Goal: Information Seeking & Learning: Learn about a topic

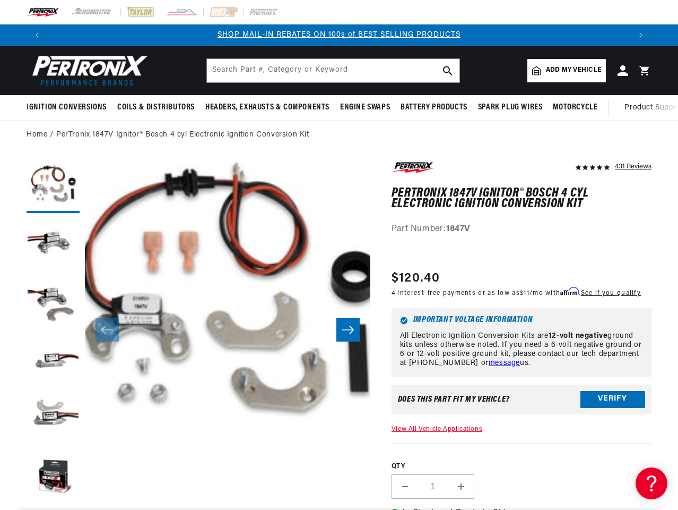
scroll to position [0, 1166]
